Goal: Information Seeking & Learning: Learn about a topic

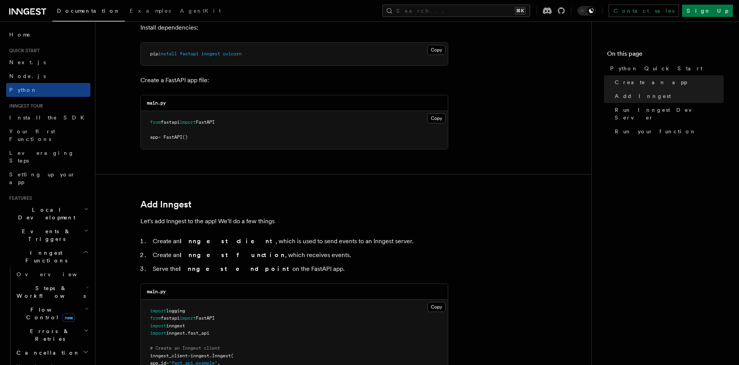
scroll to position [132, 0]
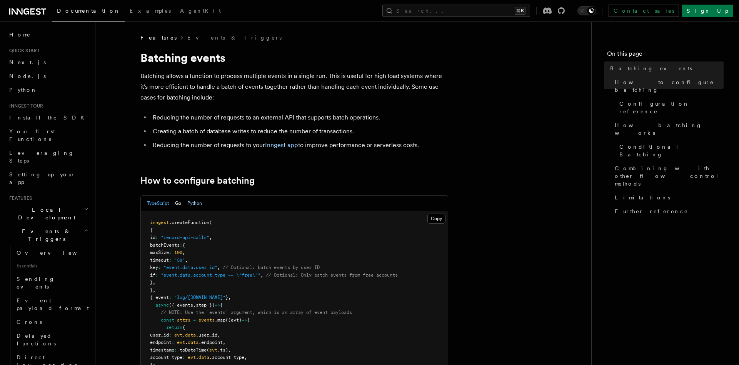
click at [195, 202] on button "Python" at bounding box center [194, 204] width 15 height 16
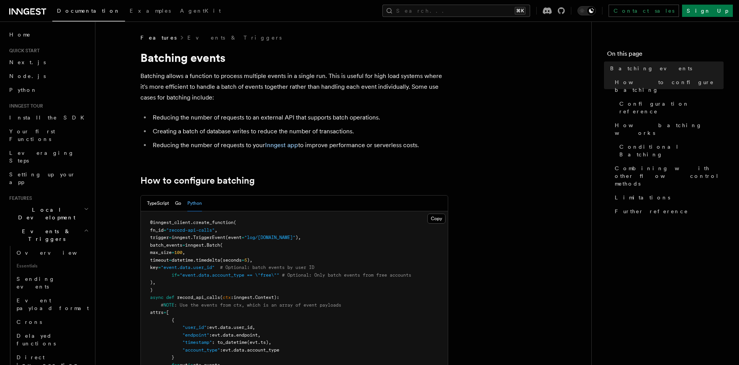
click at [350, 88] on p "Batching allows a function to process multiple events in a single run. This is …" at bounding box center [294, 87] width 308 height 32
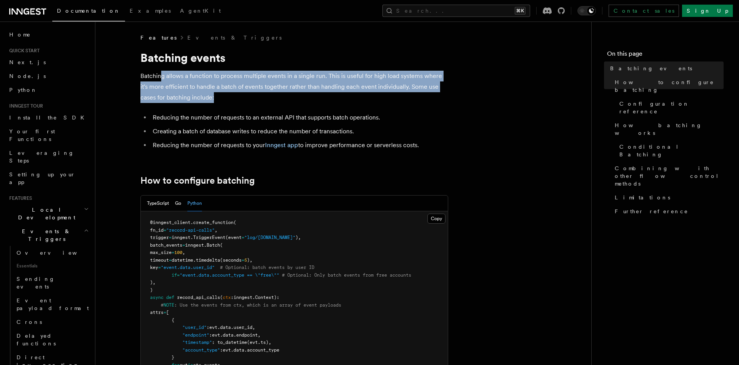
drag, startPoint x: 315, startPoint y: 93, endPoint x: 161, endPoint y: 75, distance: 155.0
click at [161, 75] on p "Batching allows a function to process multiple events in a single run. This is …" at bounding box center [294, 87] width 308 height 32
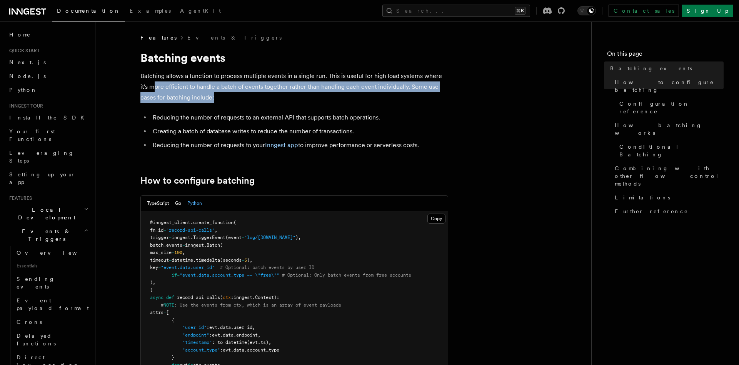
drag, startPoint x: 275, startPoint y: 93, endPoint x: 152, endPoint y: 81, distance: 124.0
click at [152, 82] on p "Batching allows a function to process multiple events in a single run. This is …" at bounding box center [294, 87] width 308 height 32
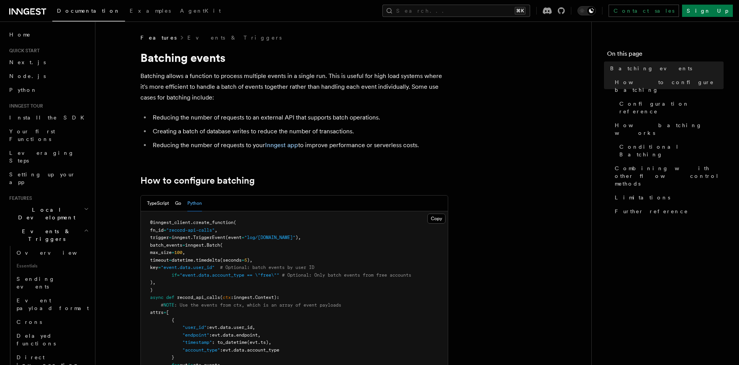
click at [151, 79] on p "Batching allows a function to process multiple events in a single run. This is …" at bounding box center [294, 87] width 308 height 32
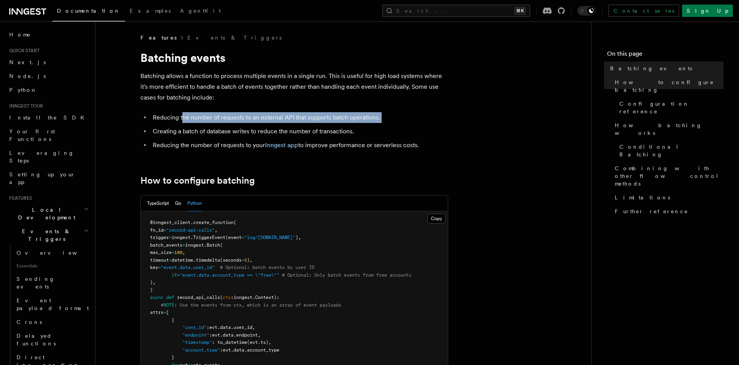
click at [182, 122] on li "Reducing the number of requests to an external API that supports batch operatio…" at bounding box center [299, 117] width 298 height 11
click at [181, 127] on li "Creating a batch of database writes to reduce the number of transactions." at bounding box center [299, 131] width 298 height 11
click at [181, 128] on li "Creating a batch of database writes to reduce the number of transactions." at bounding box center [299, 131] width 298 height 11
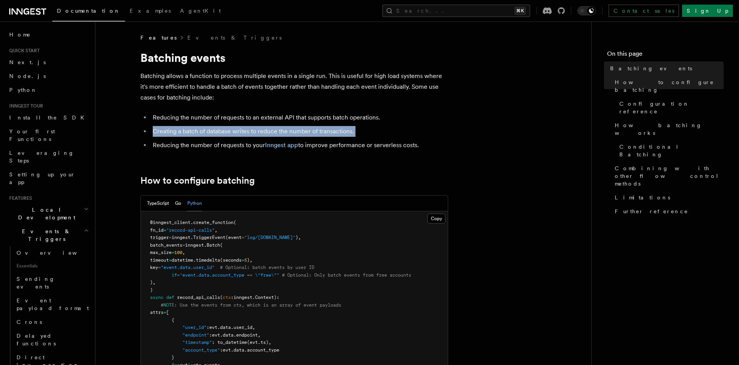
click at [181, 128] on li "Creating a batch of database writes to reduce the number of transactions." at bounding box center [299, 131] width 298 height 11
click at [235, 132] on li "Creating a batch of database writes to reduce the number of transactions." at bounding box center [299, 131] width 298 height 11
click at [205, 143] on li "Reducing the number of requests to your Inngest app to improve performance or s…" at bounding box center [299, 145] width 298 height 11
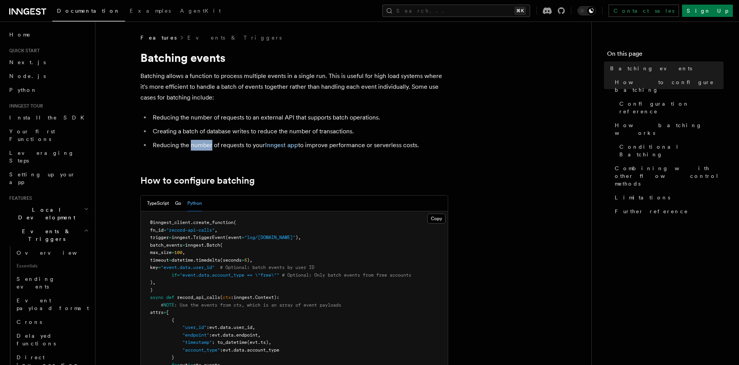
click at [205, 143] on li "Reducing the number of requests to your Inngest app to improve performance or s…" at bounding box center [299, 145] width 298 height 11
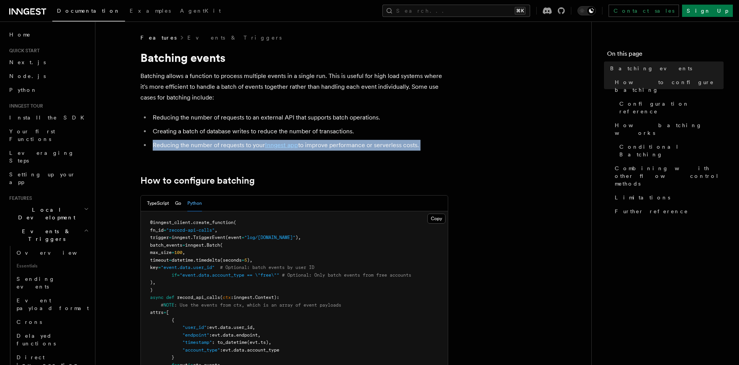
click at [205, 143] on li "Reducing the number of requests to your Inngest app to improve performance or s…" at bounding box center [299, 145] width 298 height 11
click at [209, 142] on li "Reducing the number of requests to your Inngest app to improve performance or s…" at bounding box center [299, 145] width 298 height 11
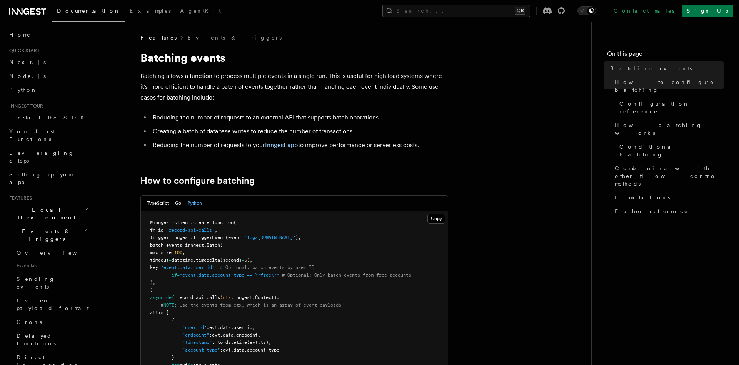
click at [209, 142] on li "Reducing the number of requests to your Inngest app to improve performance or s…" at bounding box center [299, 145] width 298 height 11
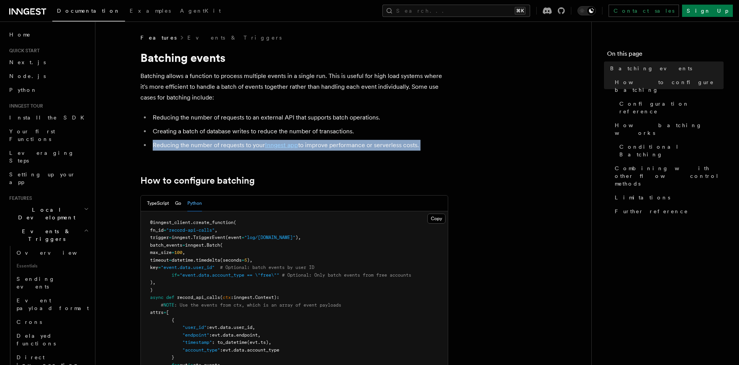
click at [209, 142] on li "Reducing the number of requests to your Inngest app to improve performance or s…" at bounding box center [299, 145] width 298 height 11
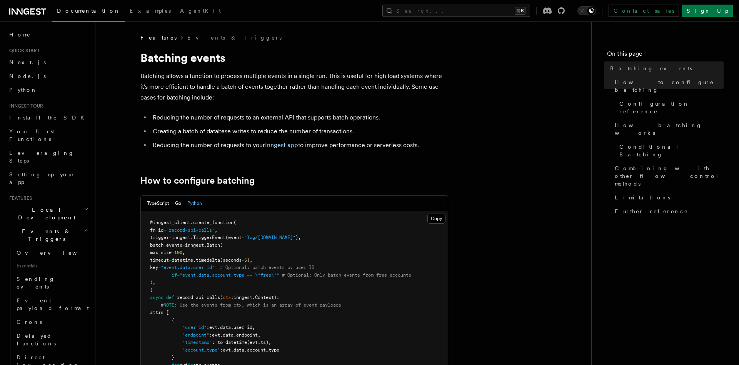
click at [209, 142] on li "Reducing the number of requests to your Inngest app to improve performance or s…" at bounding box center [299, 145] width 298 height 11
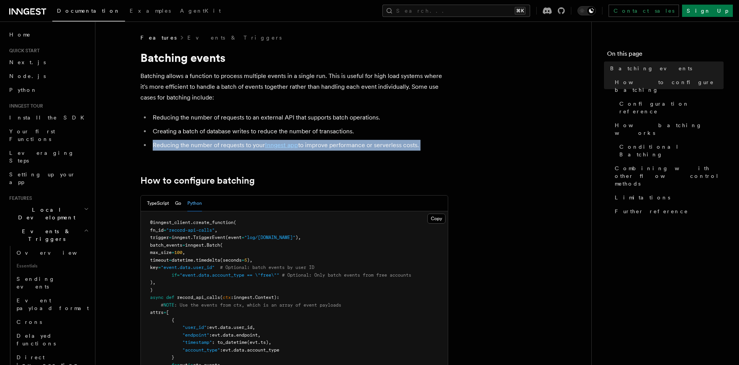
click at [209, 142] on li "Reducing the number of requests to your Inngest app to improve performance or s…" at bounding box center [299, 145] width 298 height 11
click at [210, 141] on li "Reducing the number of requests to your Inngest app to improve performance or s…" at bounding box center [299, 145] width 298 height 11
